Goal: Entertainment & Leisure: Consume media (video, audio)

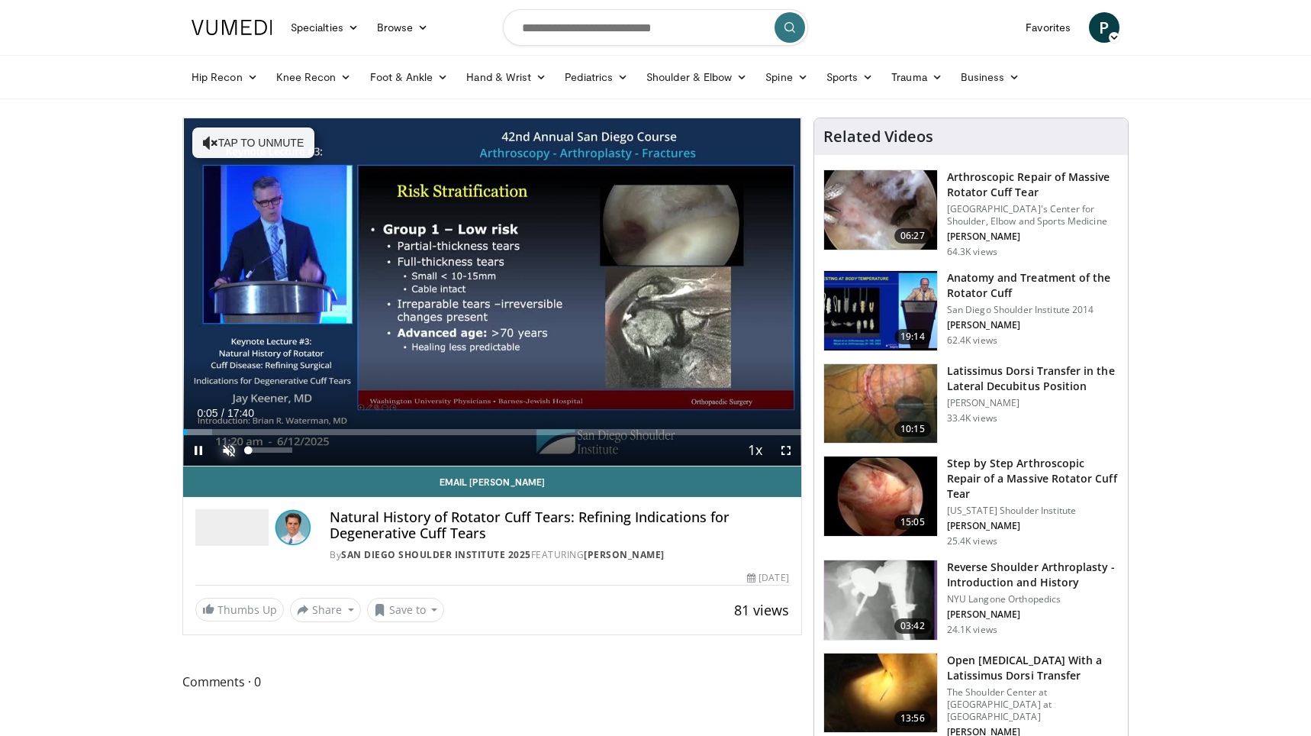
click at [228, 450] on span "Video Player" at bounding box center [229, 450] width 31 height 31
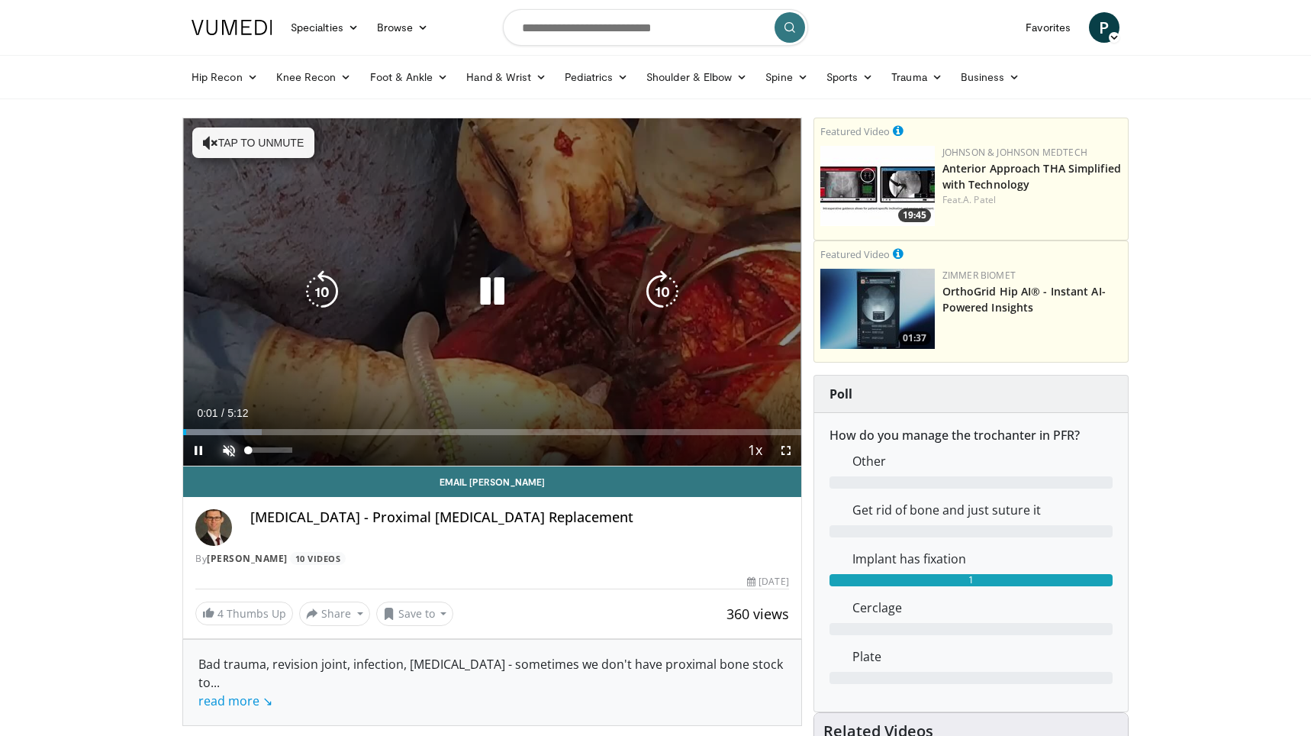
click at [227, 447] on span "Video Player" at bounding box center [229, 450] width 31 height 31
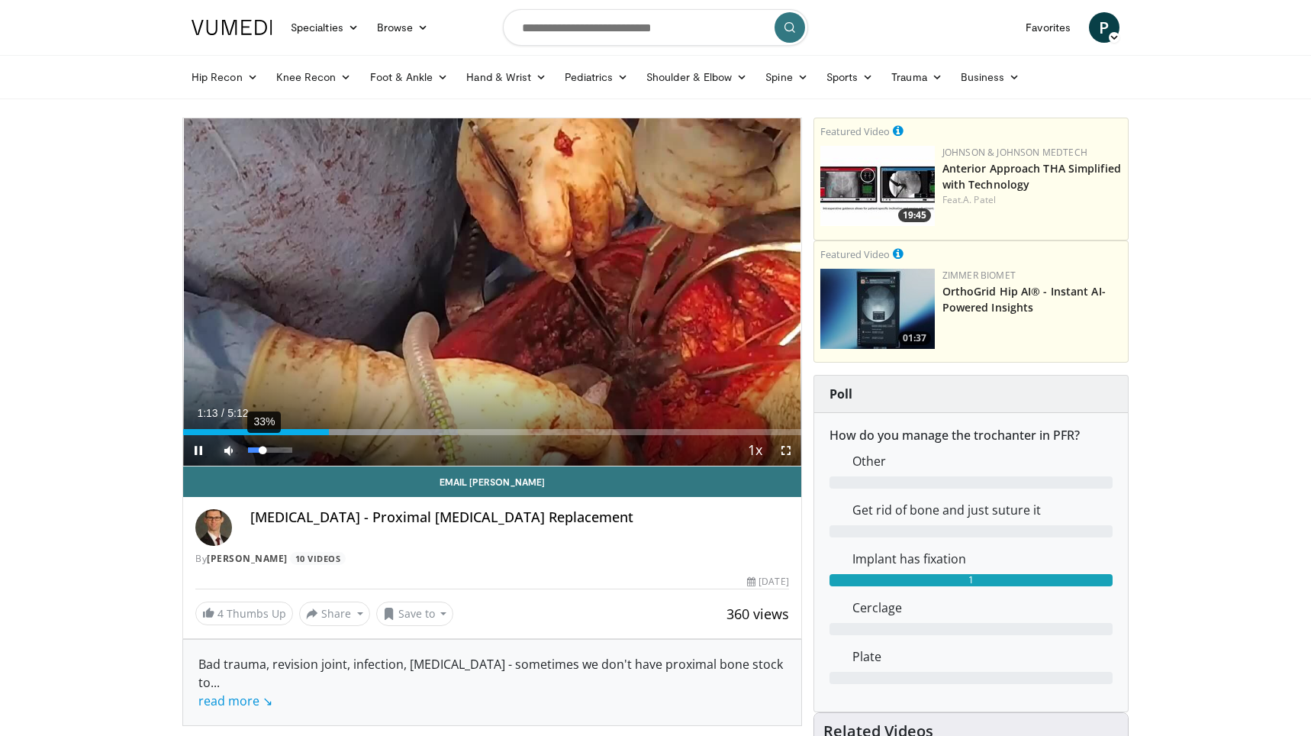
drag, startPoint x: 271, startPoint y: 449, endPoint x: 263, endPoint y: 450, distance: 8.5
click at [263, 450] on div "Volume Level" at bounding box center [255, 449] width 15 height 5
